Goal: Task Accomplishment & Management: Manage account settings

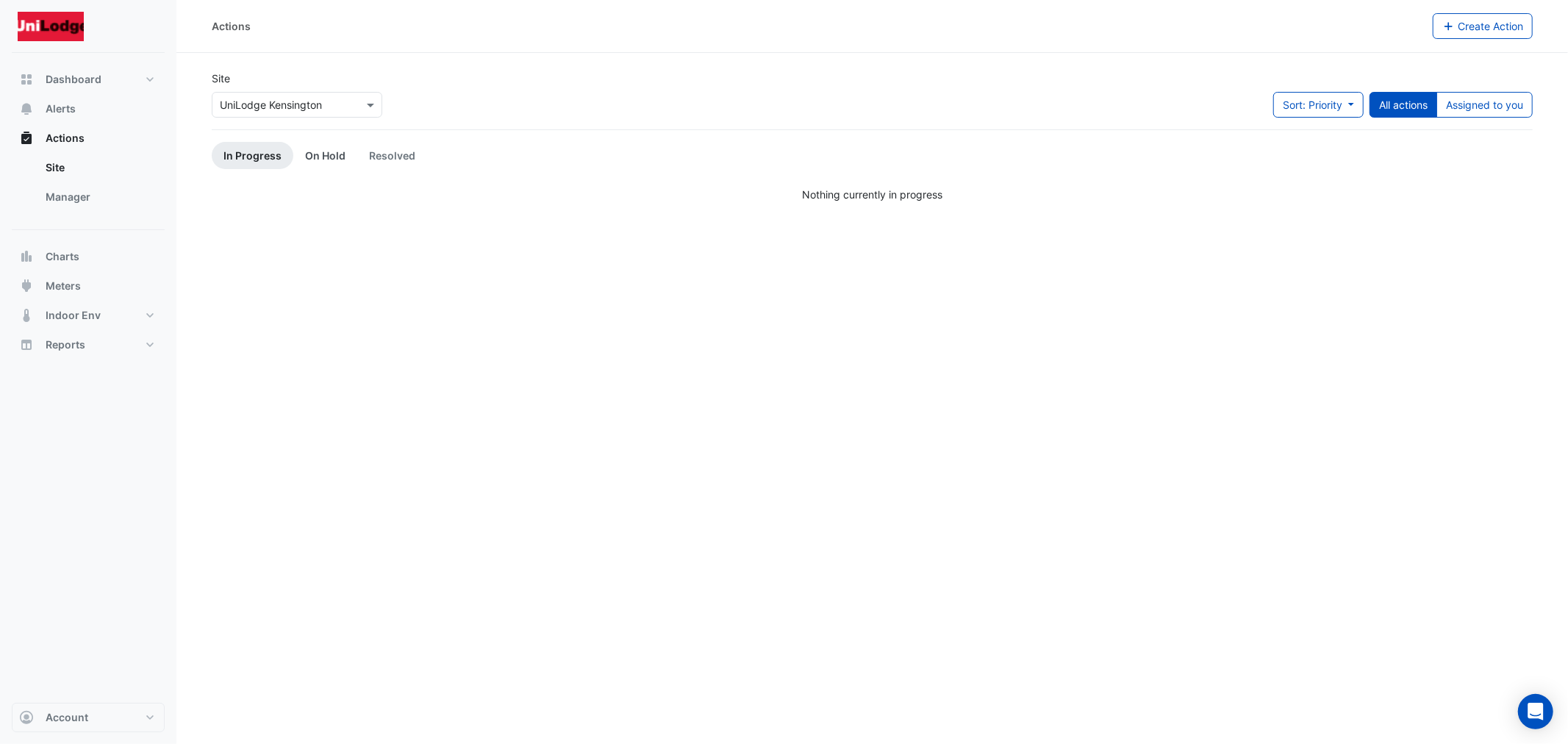
click at [318, 157] on link "On Hold" at bounding box center [325, 155] width 64 height 27
click at [75, 107] on span "Alerts" at bounding box center [60, 109] width 30 height 15
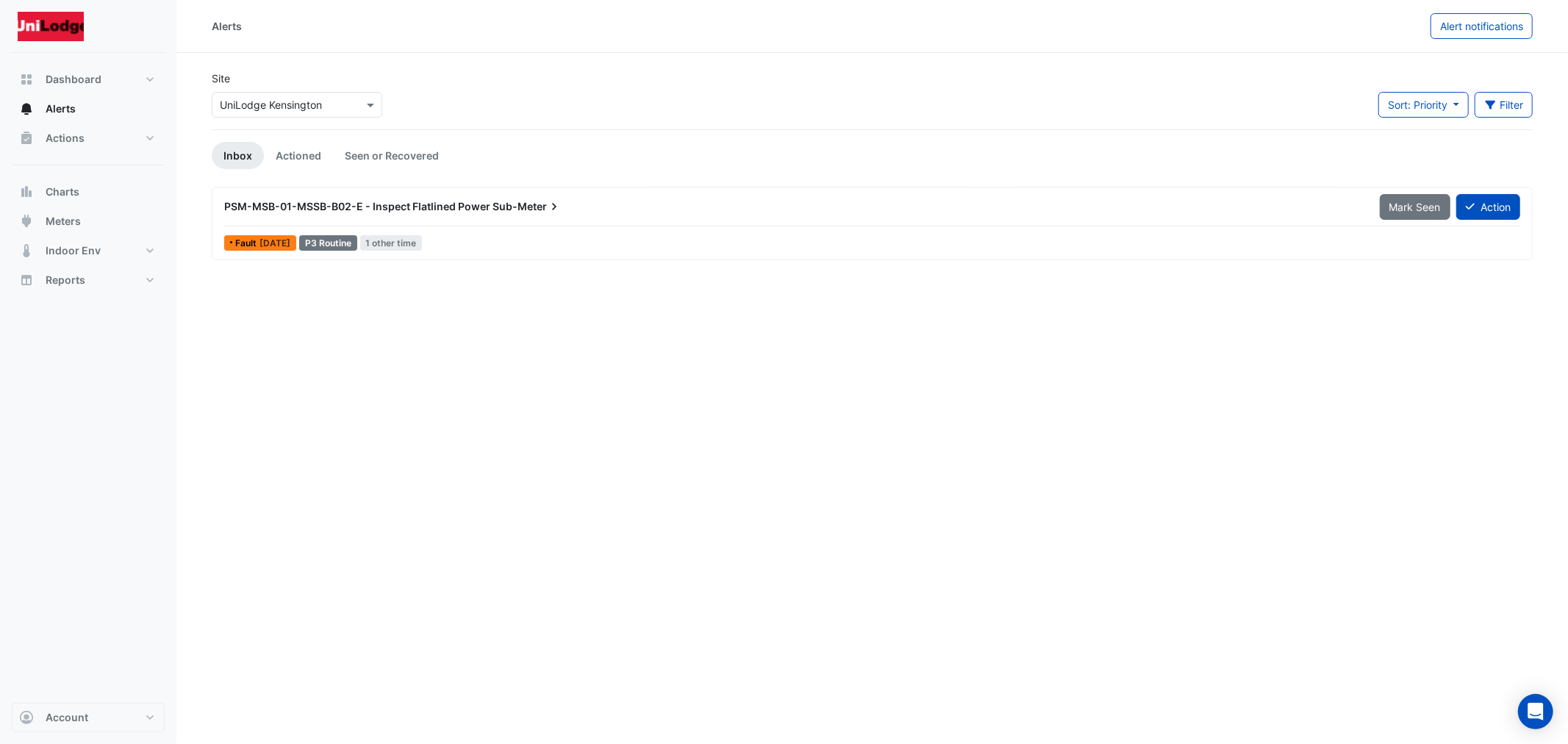
click at [472, 209] on span "PSM-MSB-01-MSSB-B02-E - Inspect Flatlined Power" at bounding box center [357, 206] width 266 height 12
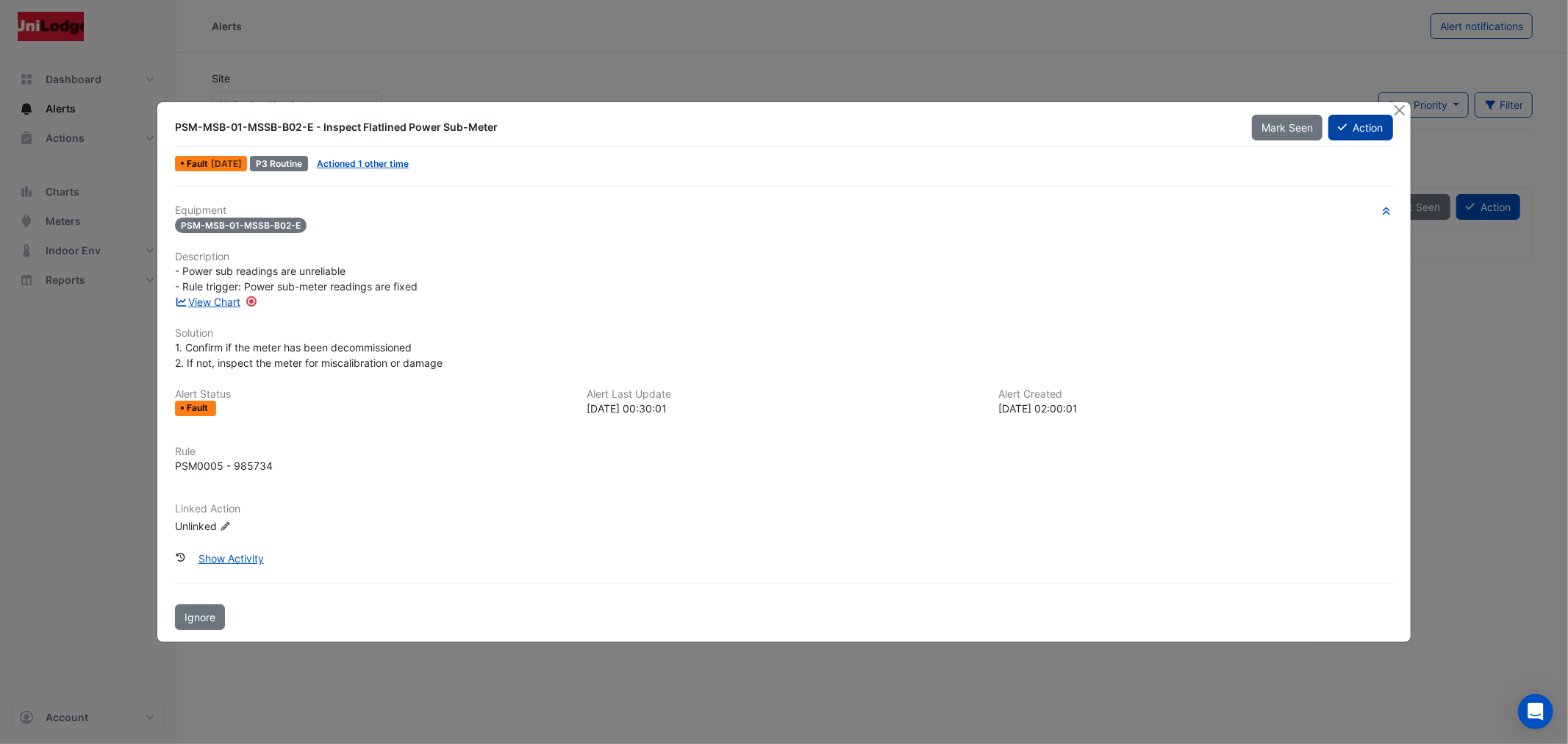
click at [1360, 127] on button "Action" at bounding box center [1360, 127] width 64 height 26
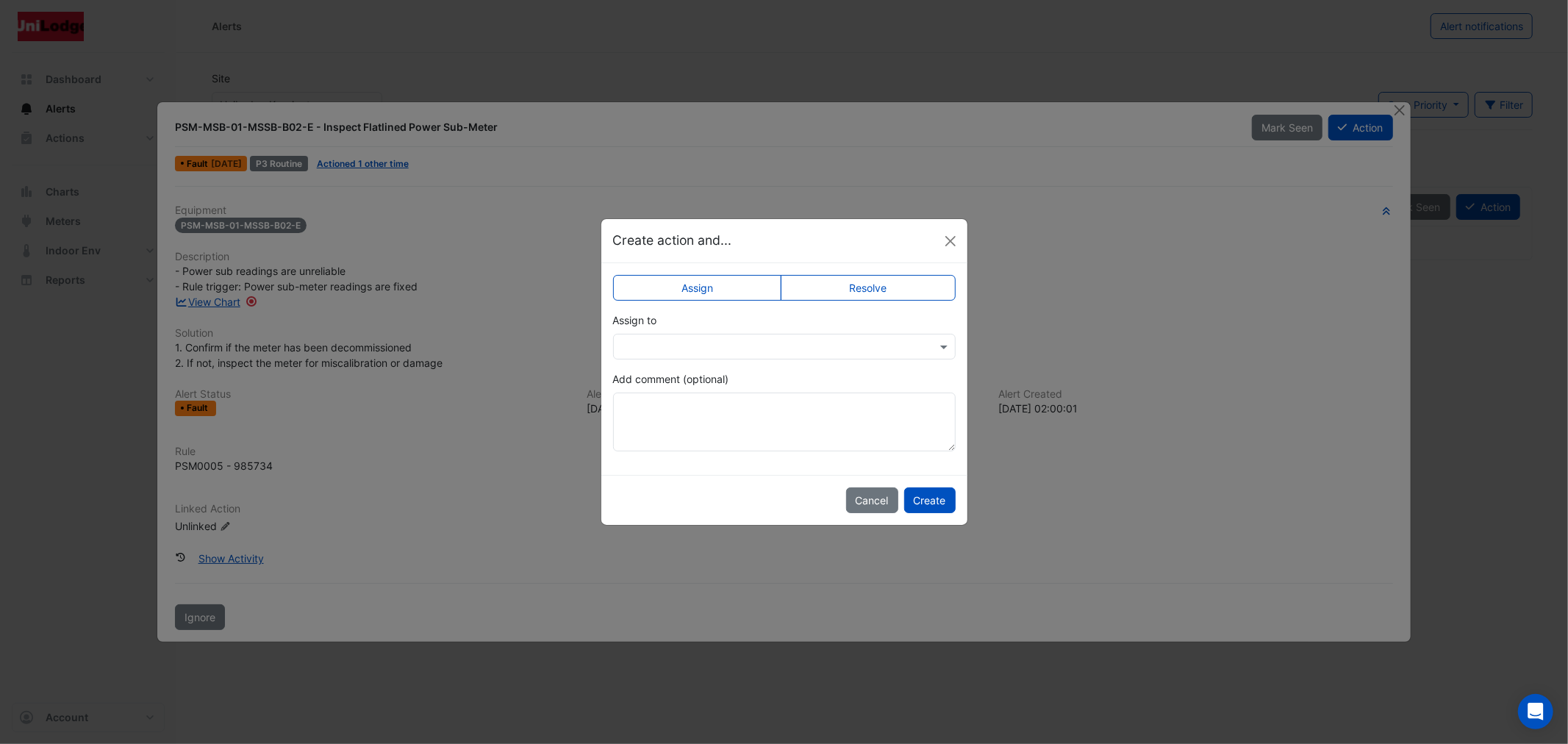
click at [858, 285] on label "Resolve" at bounding box center [869, 287] width 175 height 26
click at [687, 418] on textarea "Add comment (optional)" at bounding box center [785, 422] width 343 height 59
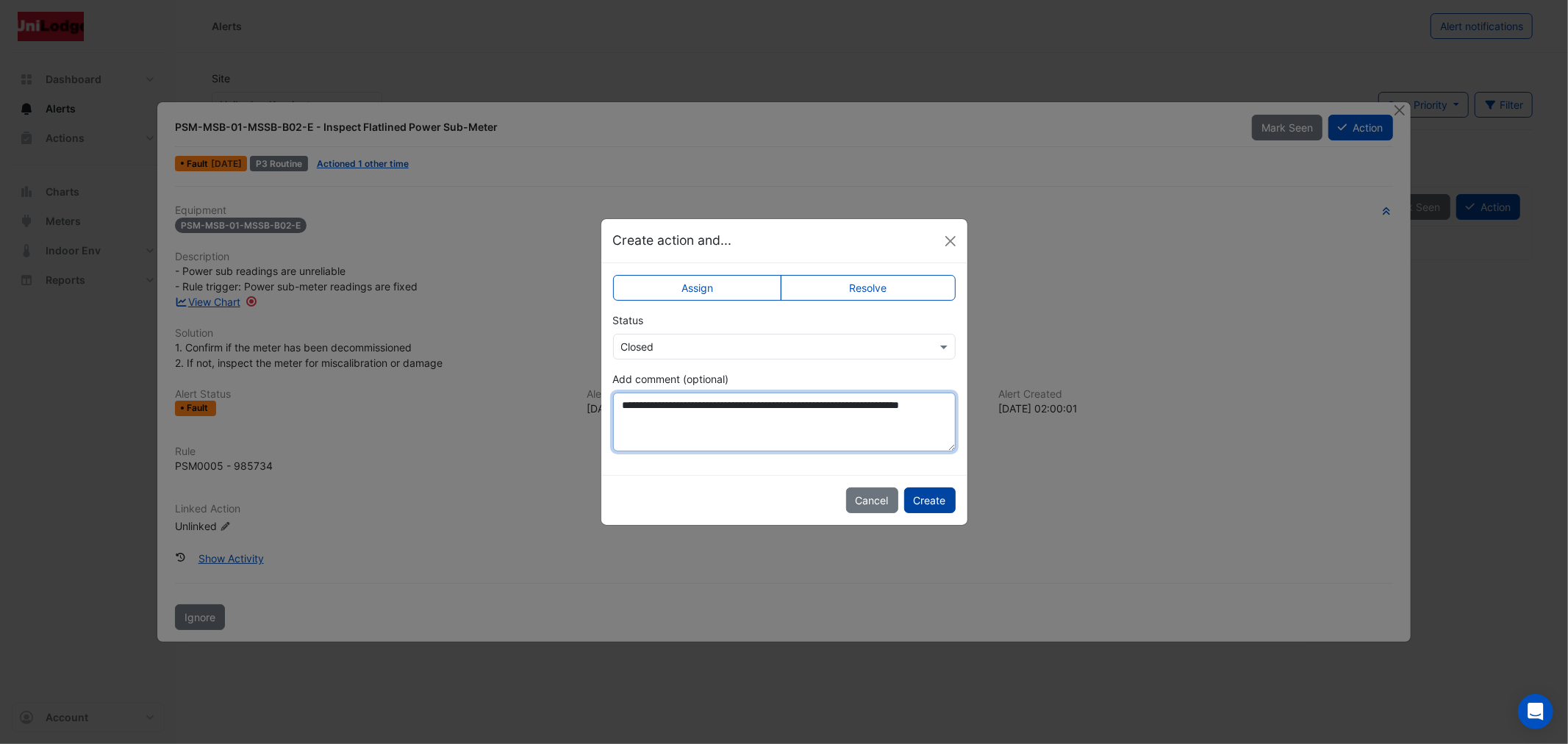
type textarea "**********"
click at [916, 509] on button "Create" at bounding box center [930, 500] width 51 height 26
